Goal: Check status: Check status

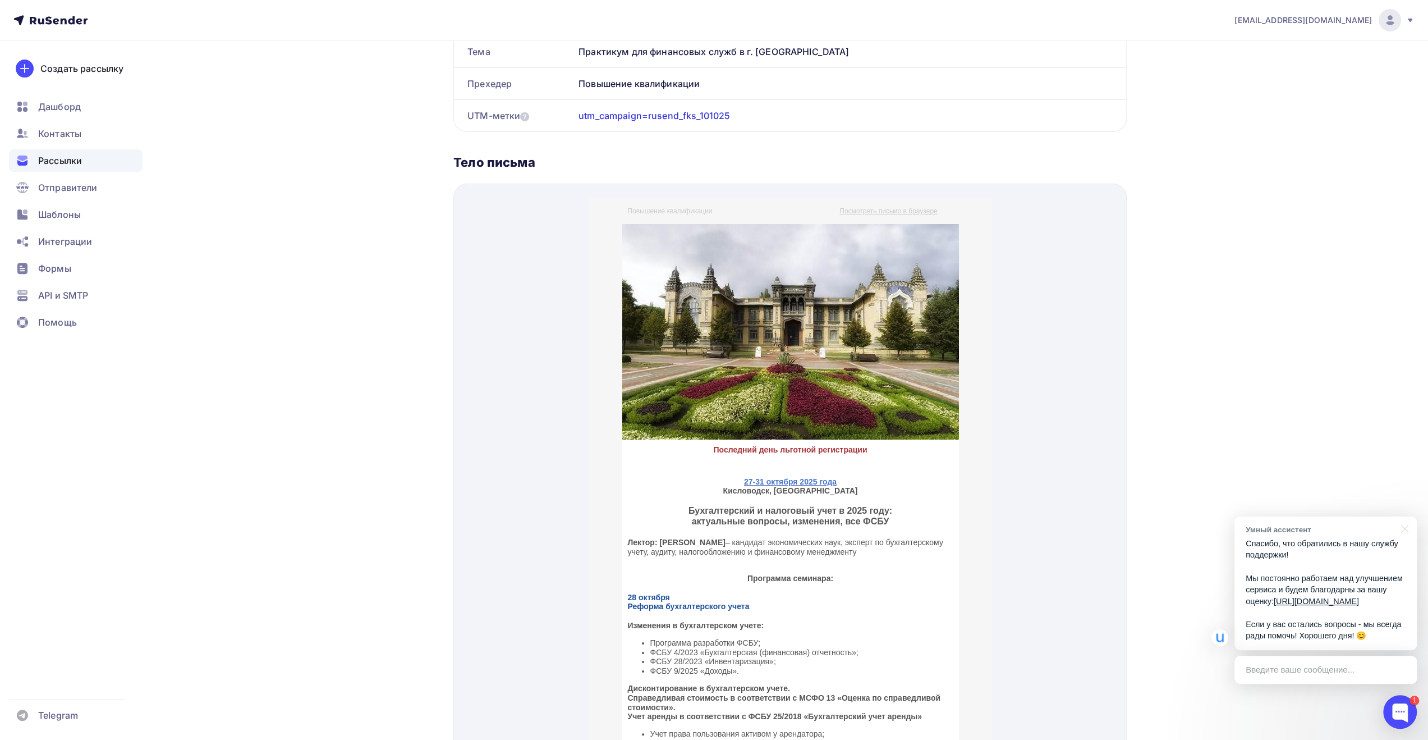
click at [1167, 189] on div "Назад Практикум для финансовых служб в г. [GEOGRAPHIC_DATA] Практикум для финан…" at bounding box center [714, 295] width 920 height 1183
click at [68, 161] on span "Рассылки" at bounding box center [60, 160] width 44 height 13
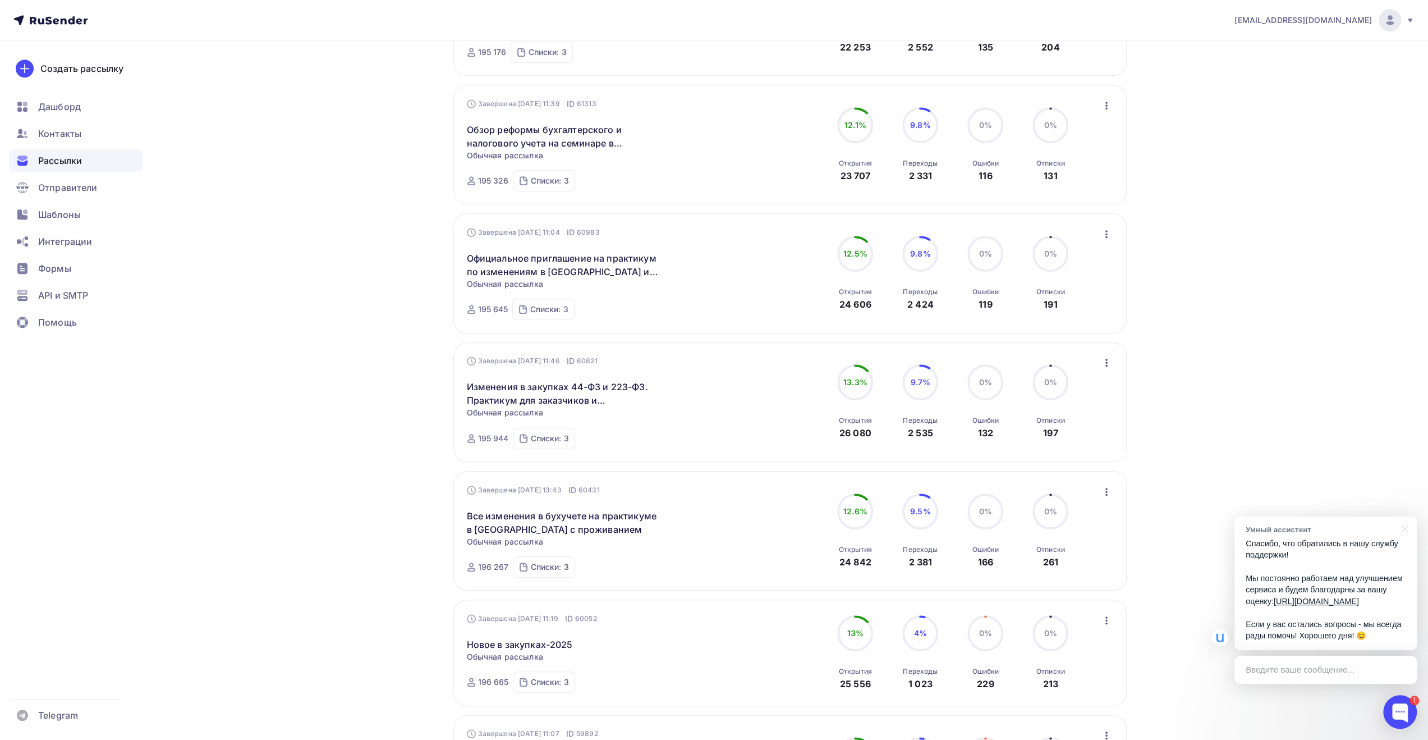
scroll to position [878, 0]
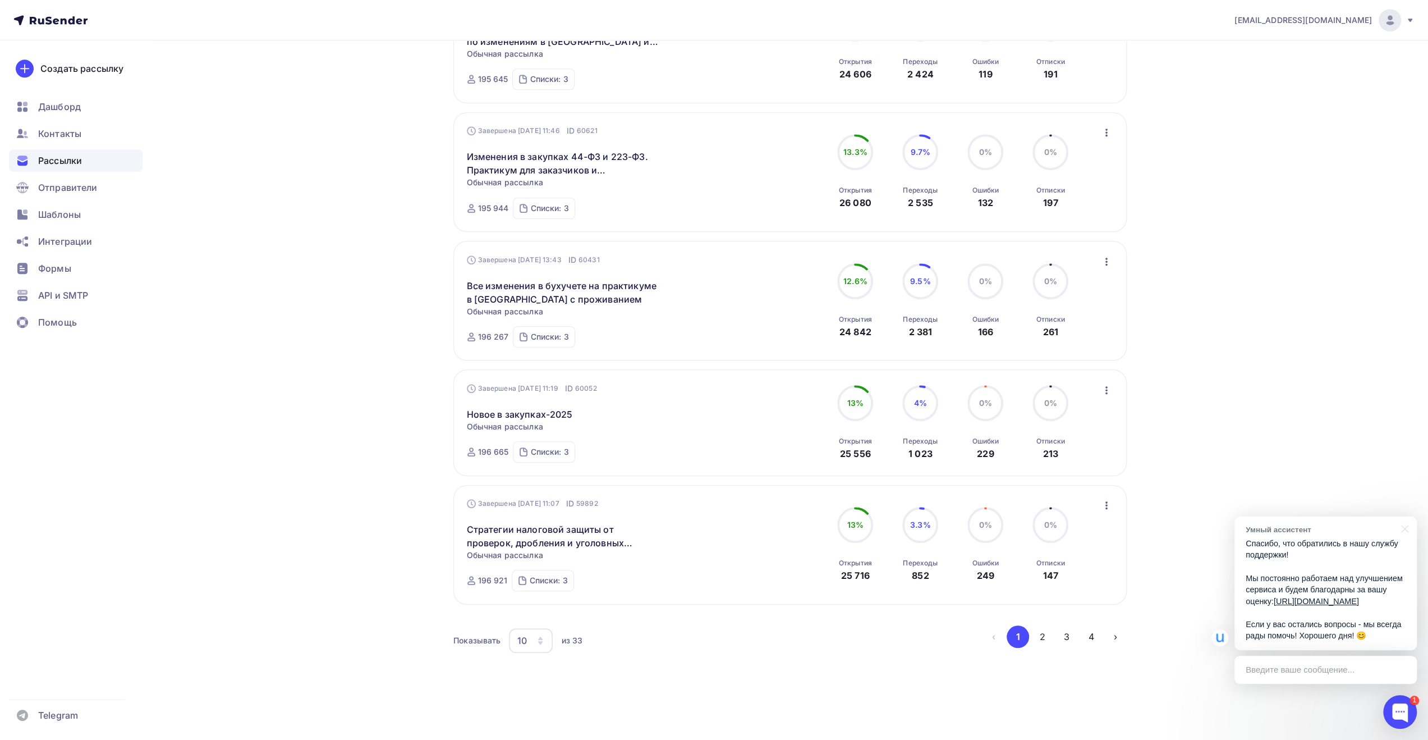
click at [523, 643] on div "10" at bounding box center [522, 640] width 10 height 13
click at [532, 607] on div "100" at bounding box center [576, 605] width 108 height 13
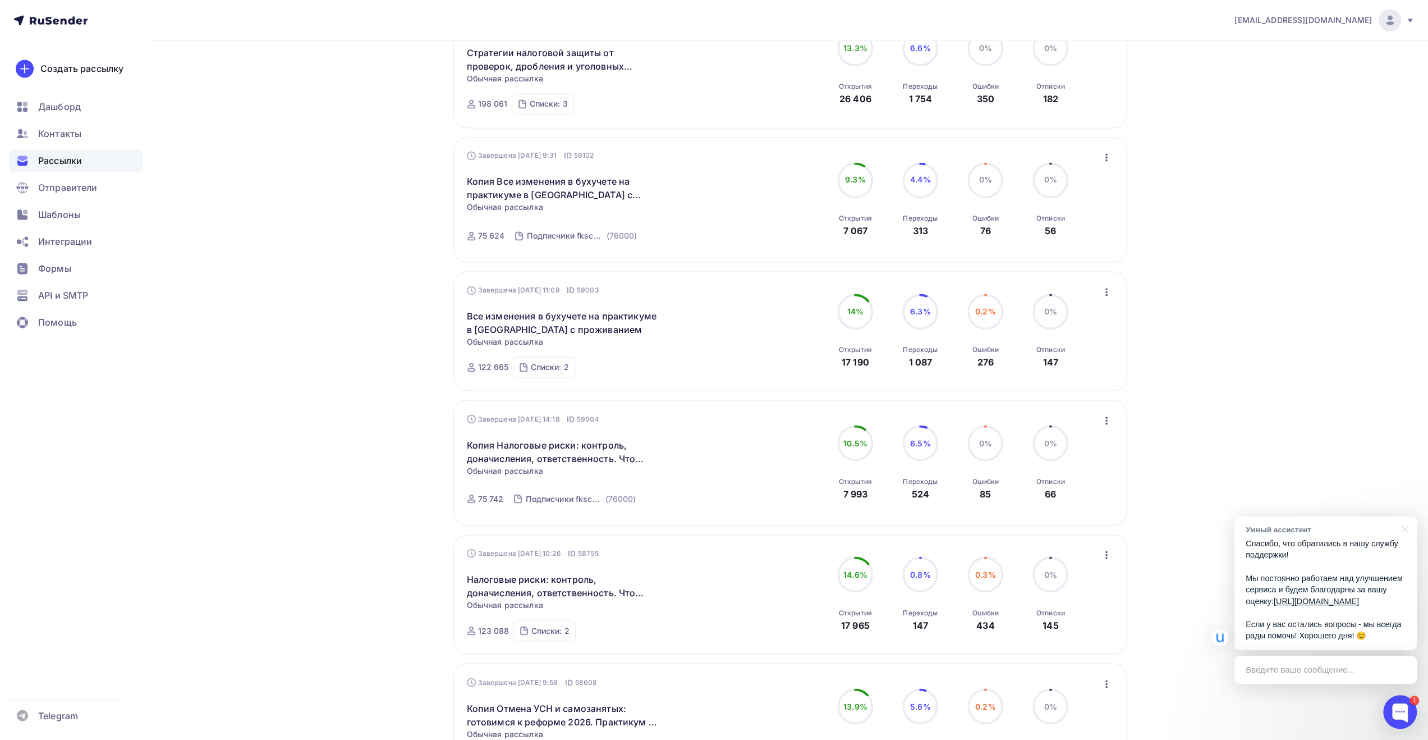
scroll to position [1874, 0]
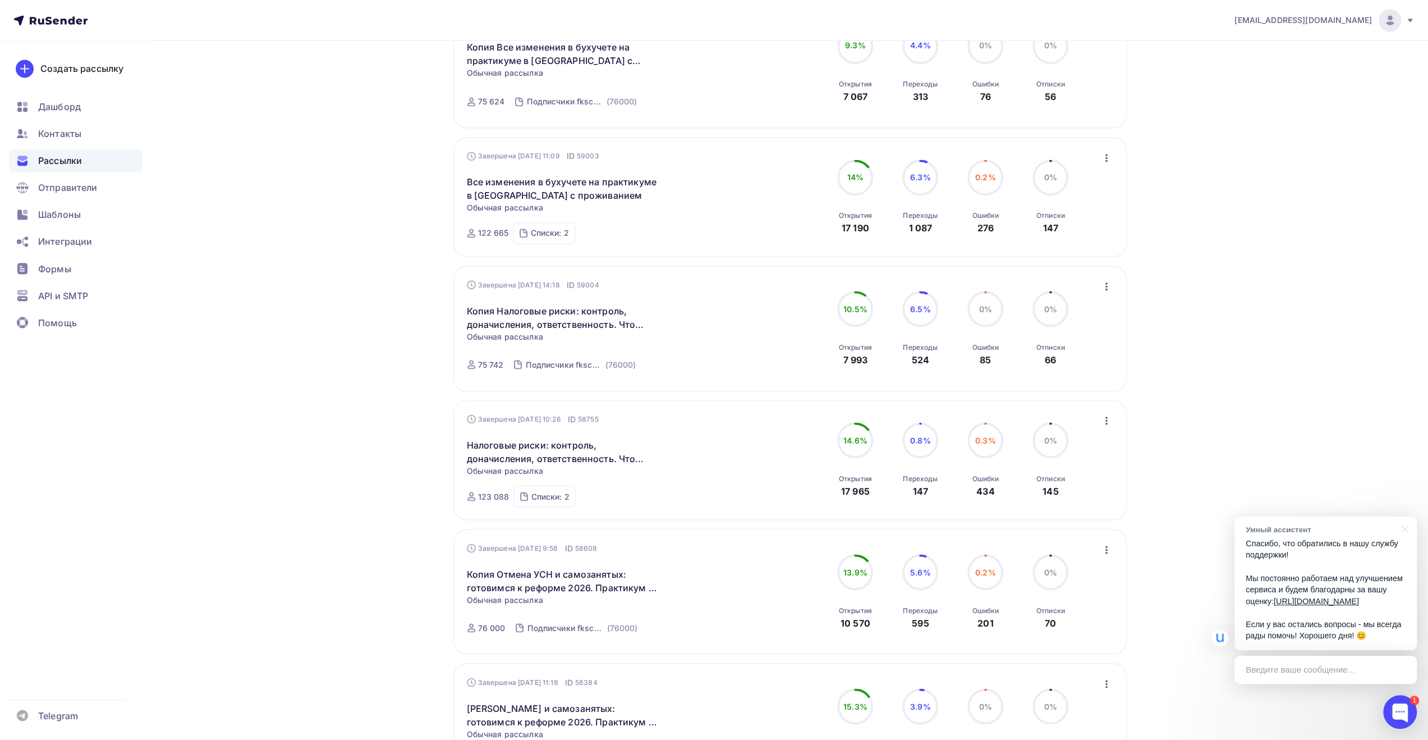
click at [1105, 423] on icon "button" at bounding box center [1106, 420] width 13 height 13
click at [1077, 471] on div "Обзор рассылки" at bounding box center [1055, 471] width 115 height 13
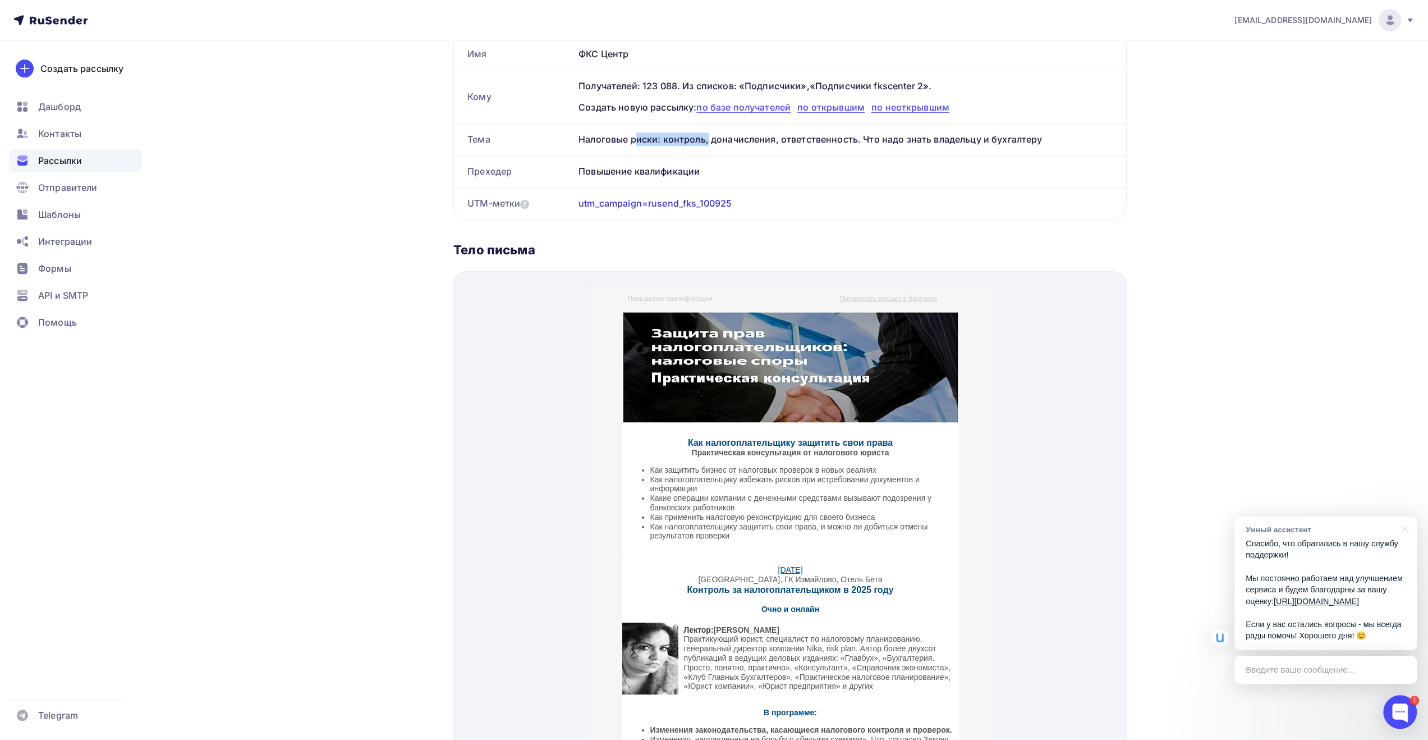
drag, startPoint x: 579, startPoint y: 137, endPoint x: 655, endPoint y: 137, distance: 75.8
click at [655, 137] on div "Налоговые риски: контроль, доначисления, ответственность. Что надо знать владел…" at bounding box center [850, 138] width 552 height 31
copy div "Налоговые риски"
